Goal: Check status: Check status

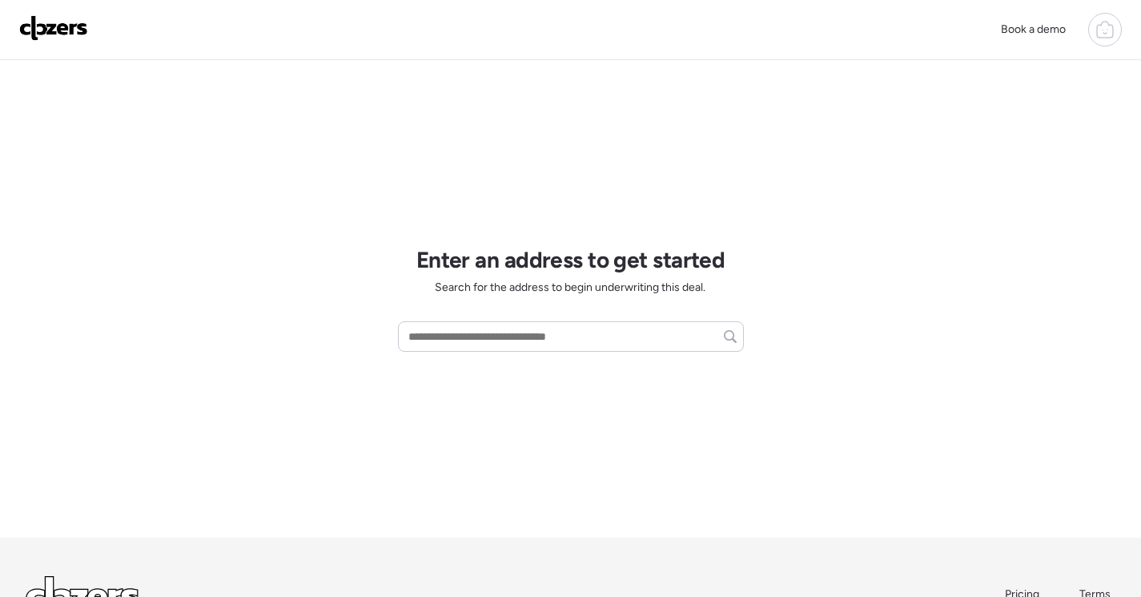
click at [1105, 30] on icon at bounding box center [1105, 29] width 19 height 19
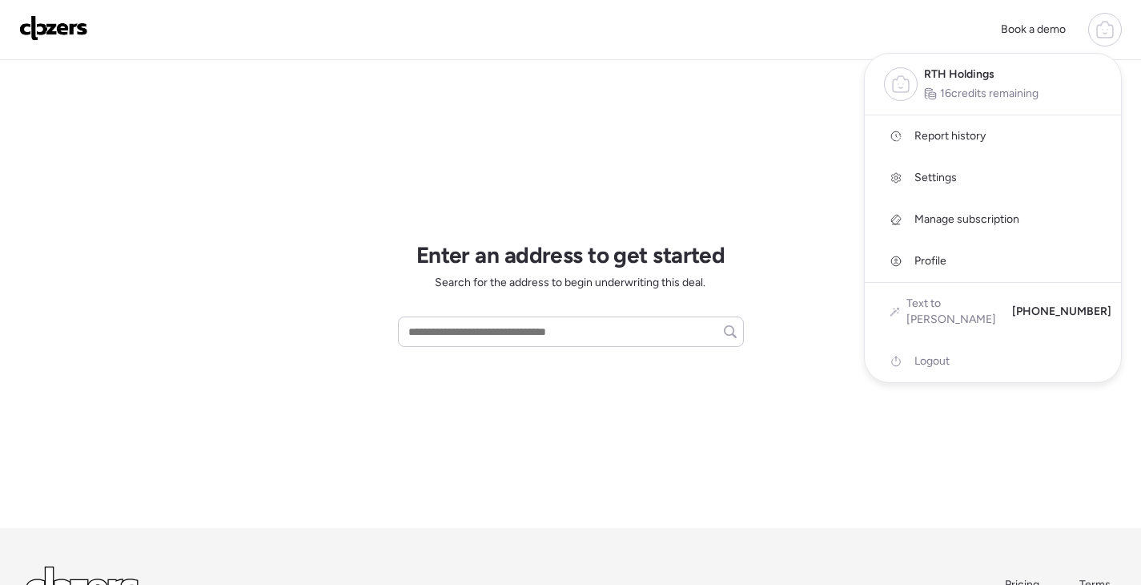
click at [972, 136] on span "Report history" at bounding box center [950, 136] width 71 height 16
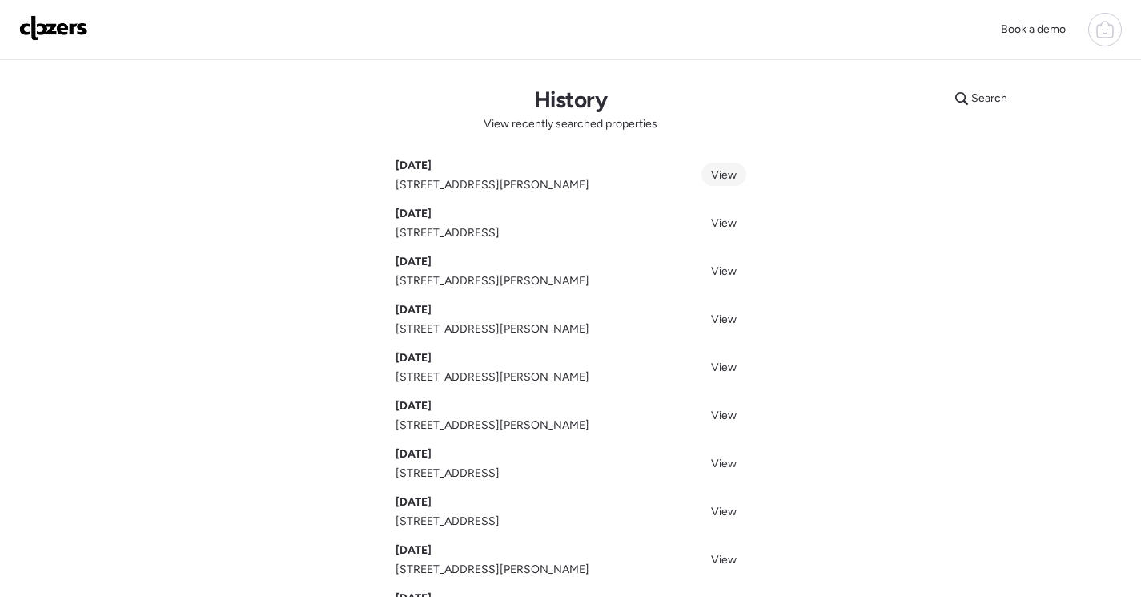
click at [721, 173] on span "View" at bounding box center [724, 175] width 26 height 14
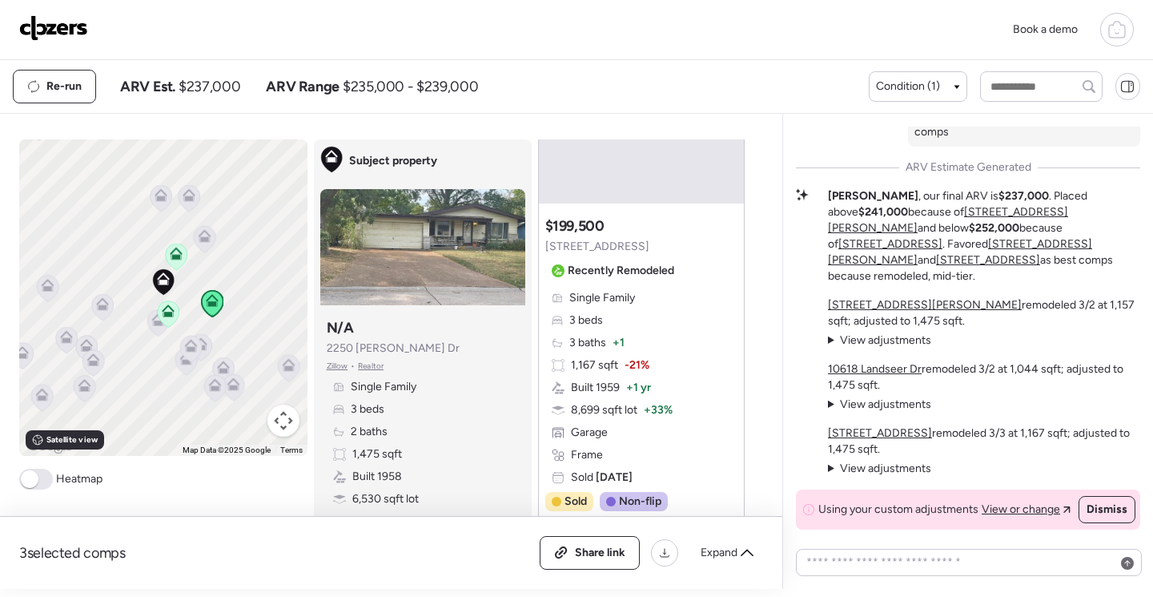
scroll to position [1762, 0]
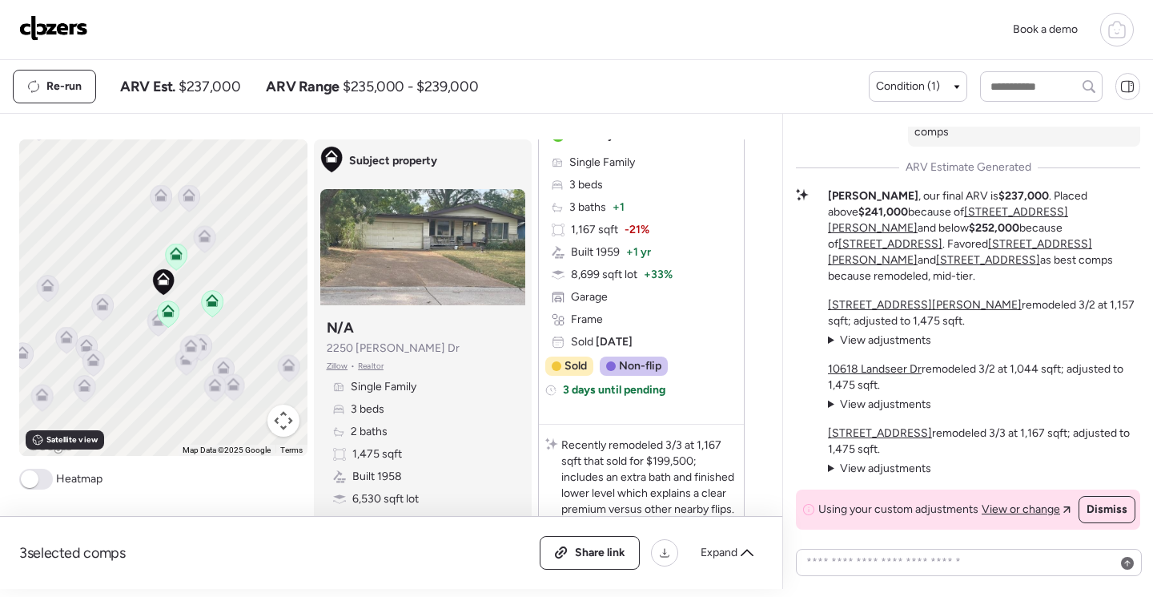
click at [201, 308] on icon at bounding box center [212, 303] width 22 height 26
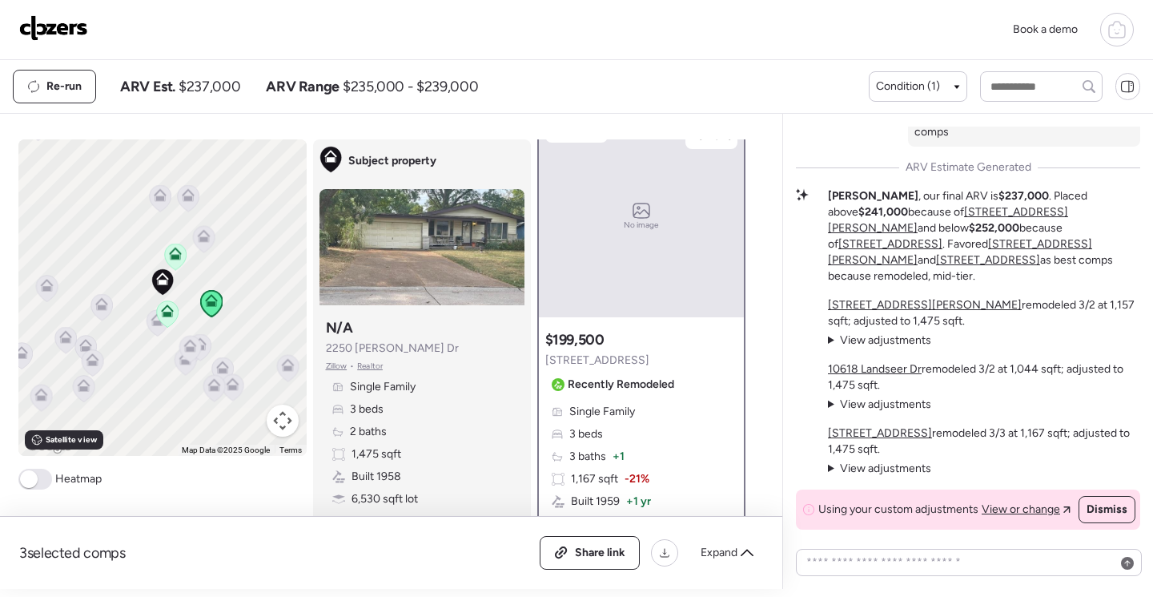
scroll to position [0, 0]
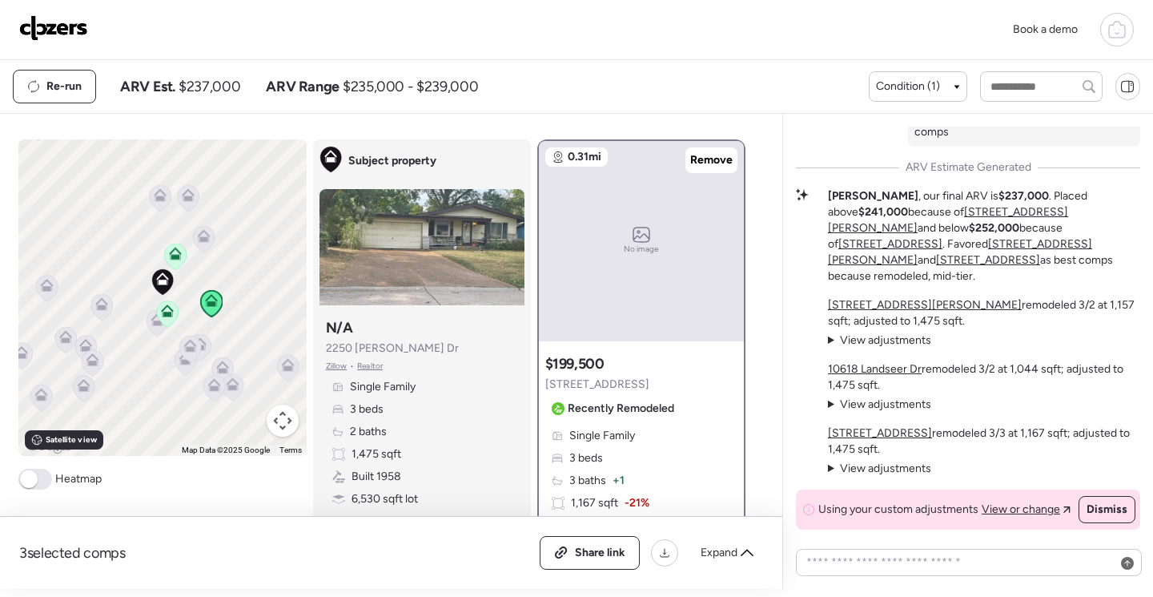
click at [162, 314] on icon at bounding box center [167, 314] width 10 height 5
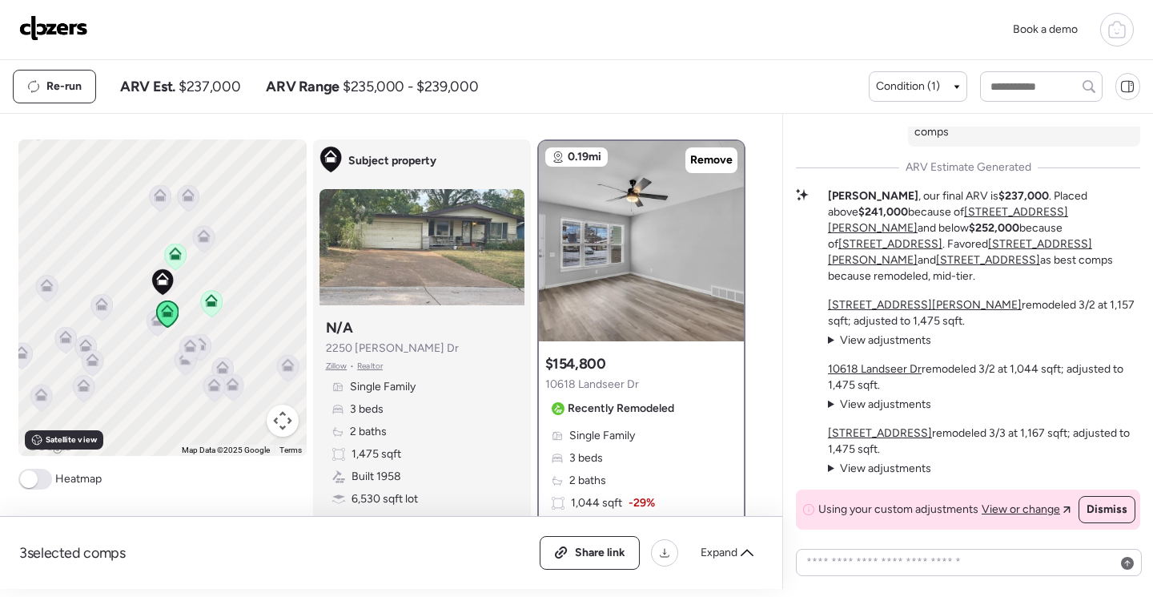
click at [172, 259] on icon at bounding box center [175, 256] width 10 height 5
